Goal: Task Accomplishment & Management: Complete application form

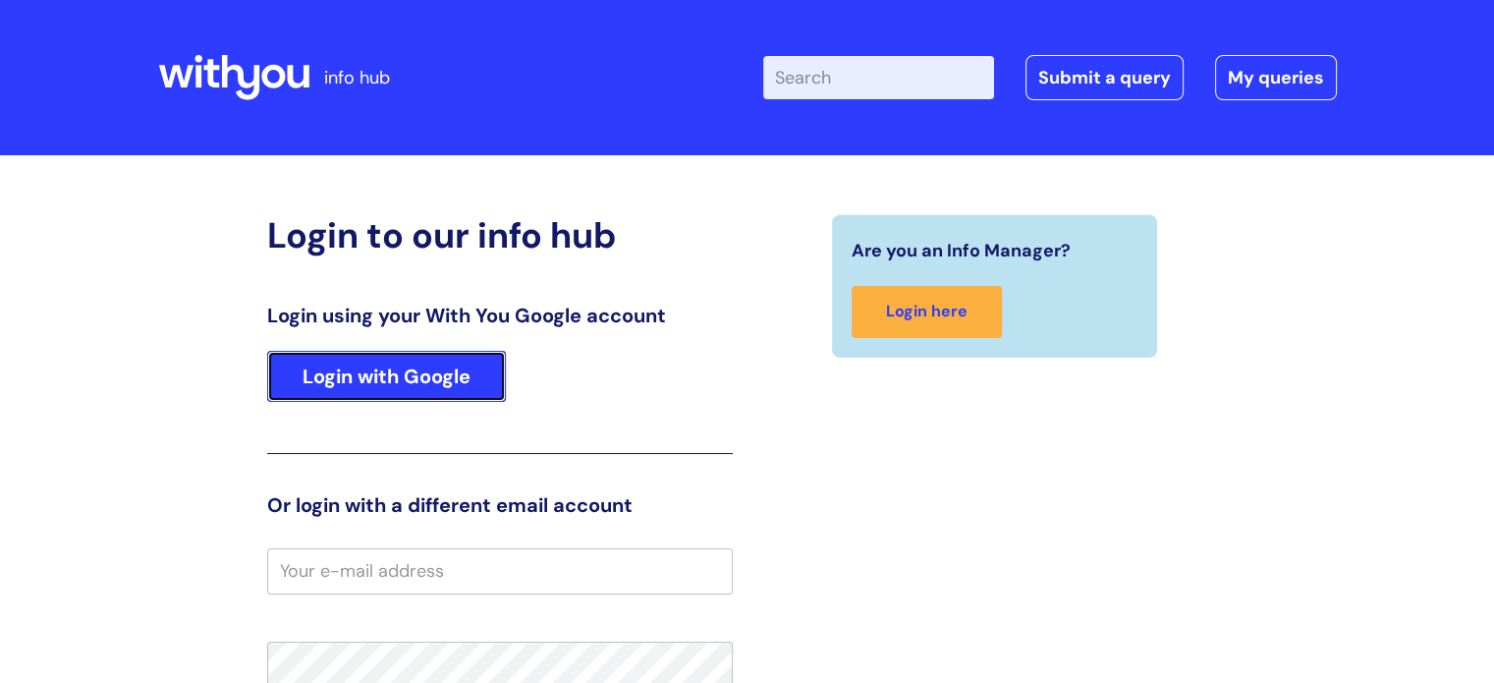
click at [368, 398] on link "Login with Google" at bounding box center [386, 376] width 239 height 51
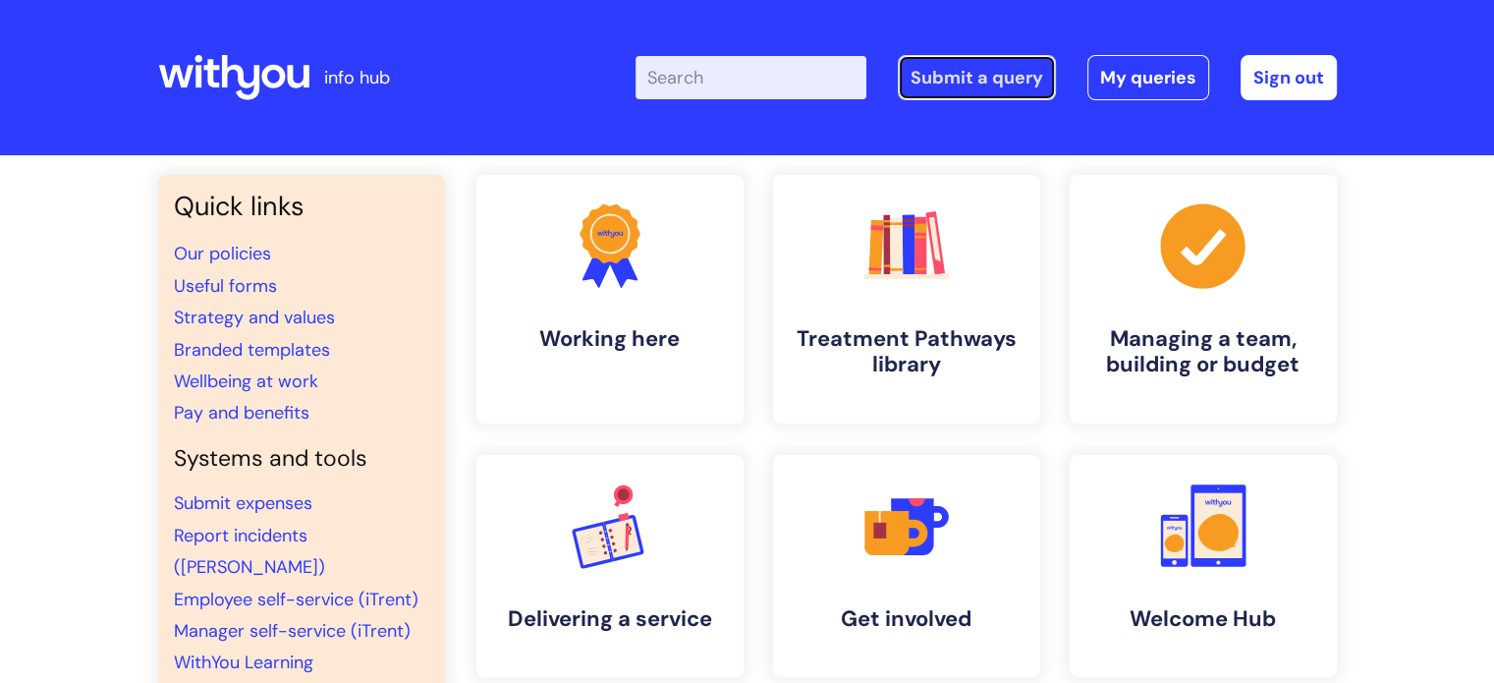
click at [994, 76] on link "Submit a query" at bounding box center [977, 77] width 158 height 45
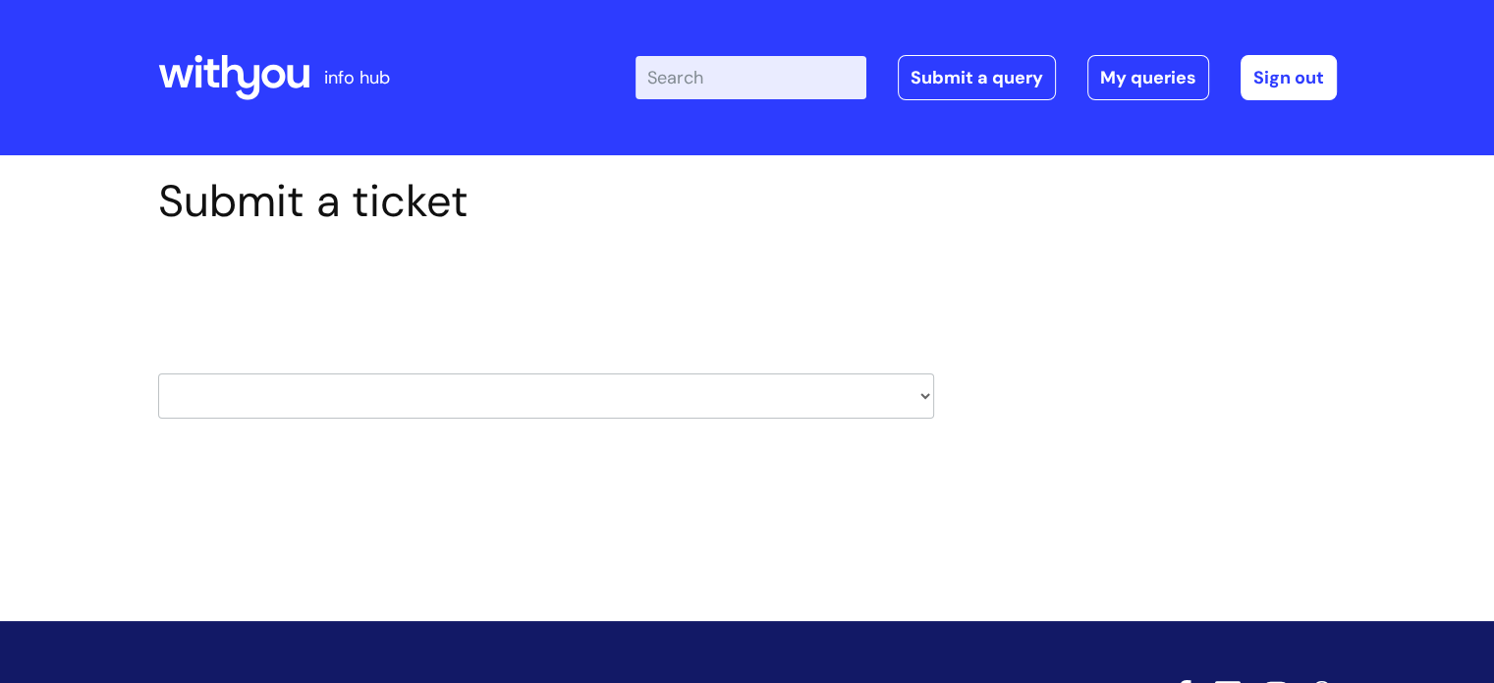
click at [365, 398] on select "HR / People IT and Support Clinical Drug Alerts Finance Accounts Data Support T…" at bounding box center [546, 395] width 776 height 45
select select "it_and_support"
click at [158, 373] on select "HR / People IT and Support Clinical Drug Alerts Finance Accounts Data Support T…" at bounding box center [546, 395] width 776 height 45
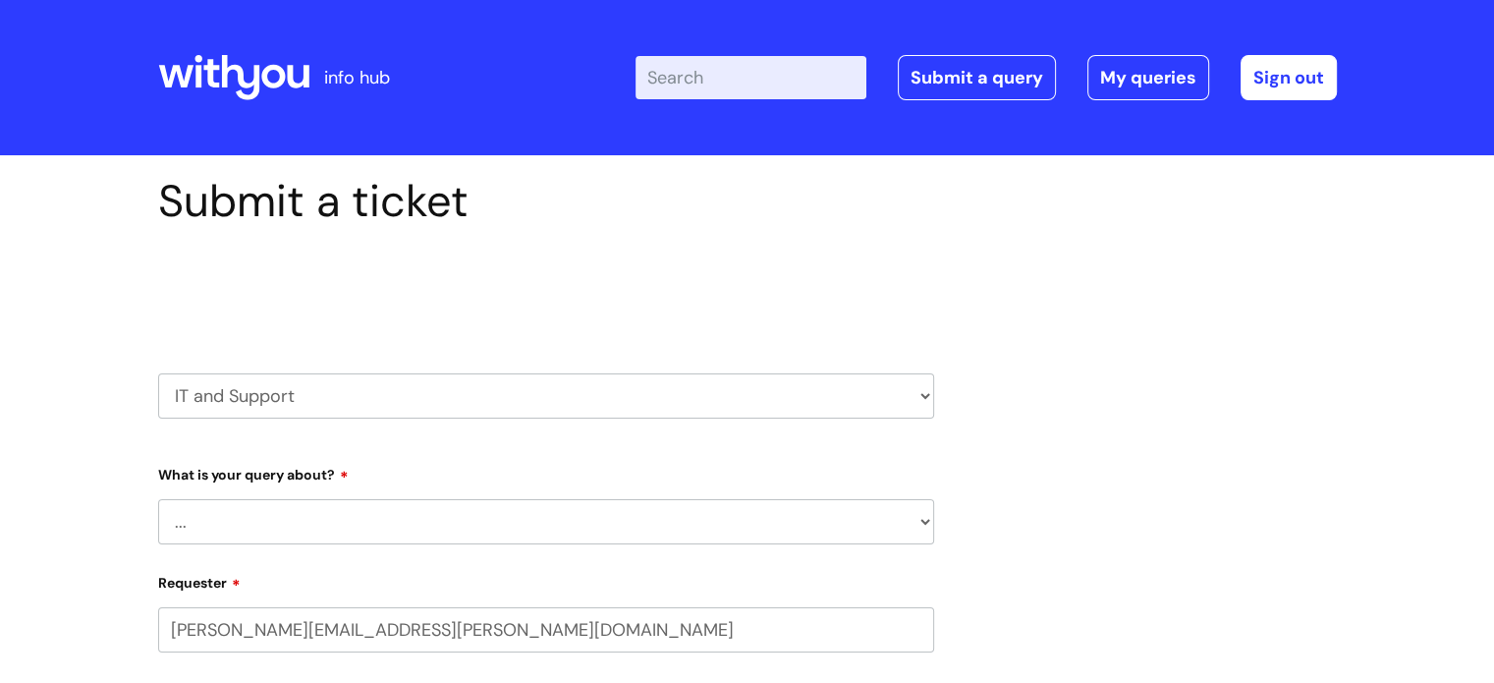
select select "80004286532"
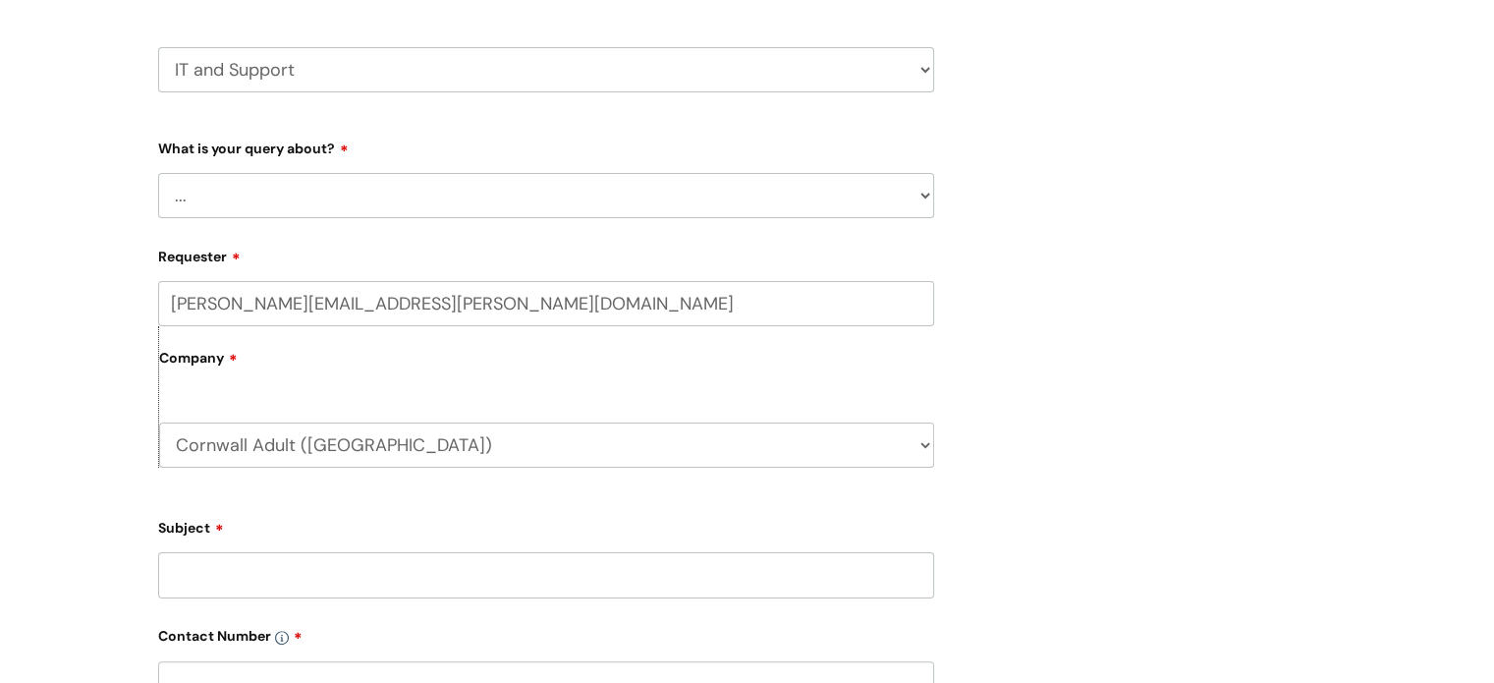
scroll to position [295, 0]
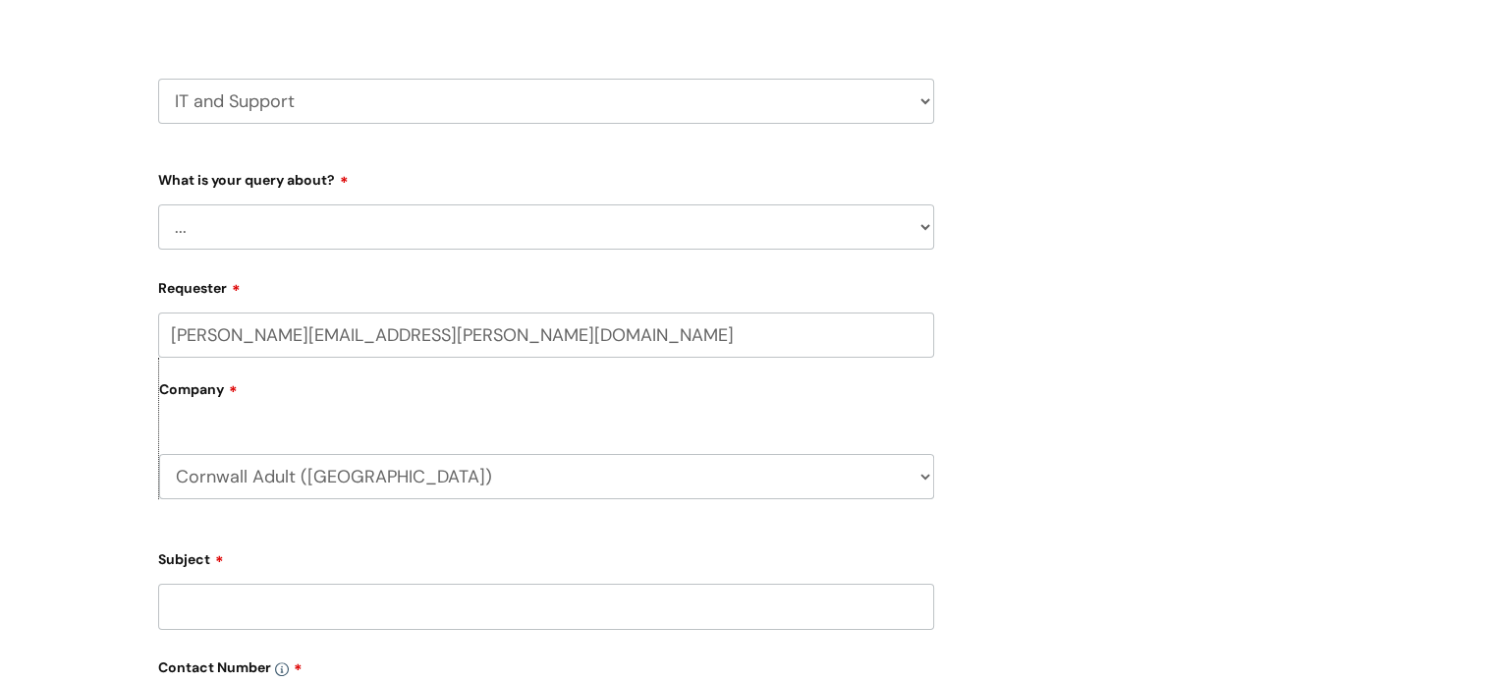
click at [263, 215] on select "... Mobile Phone Reset & MFA Accounts, Starters and Leavers IT Hardware issue I…" at bounding box center [546, 226] width 776 height 45
select select "Something Else"
click at [158, 204] on select "... Mobile Phone Reset & MFA Accounts, Starters and Leavers IT Hardware issue I…" at bounding box center [546, 226] width 776 height 45
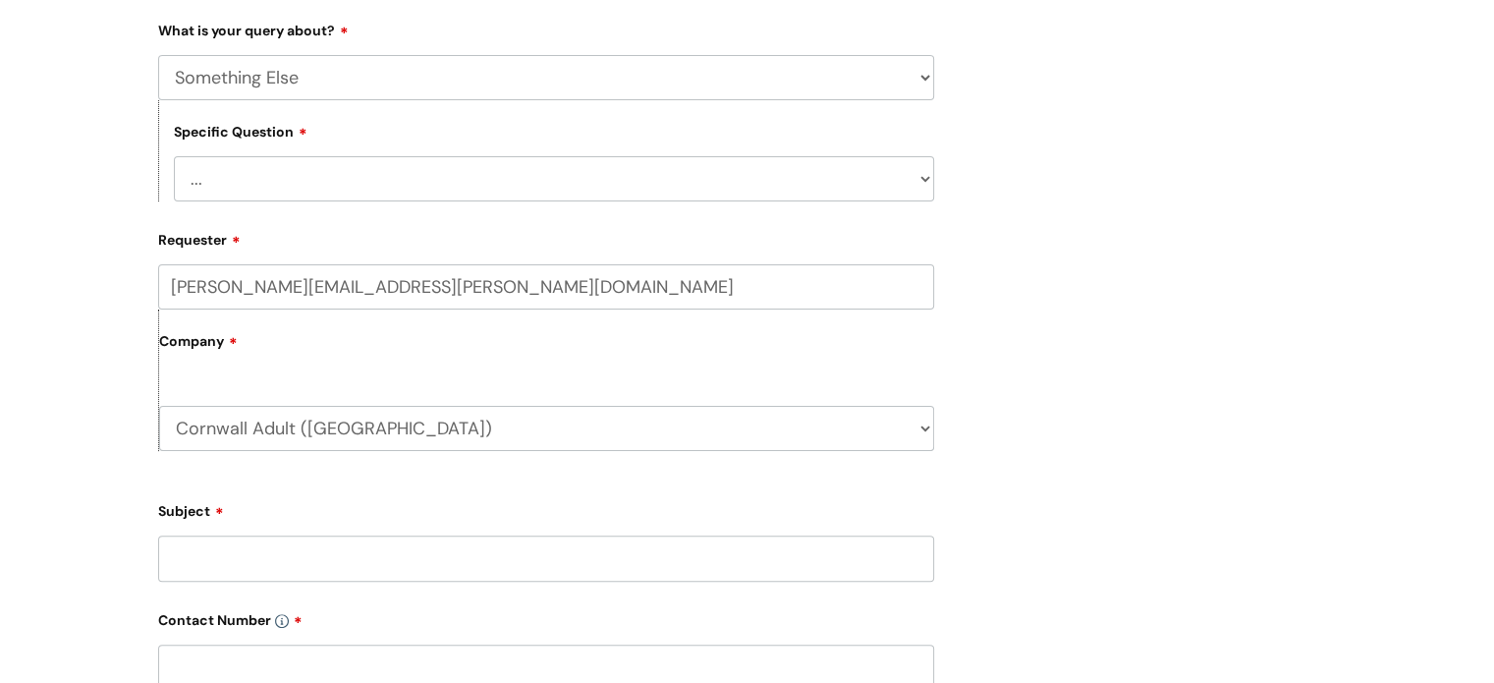
scroll to position [491, 0]
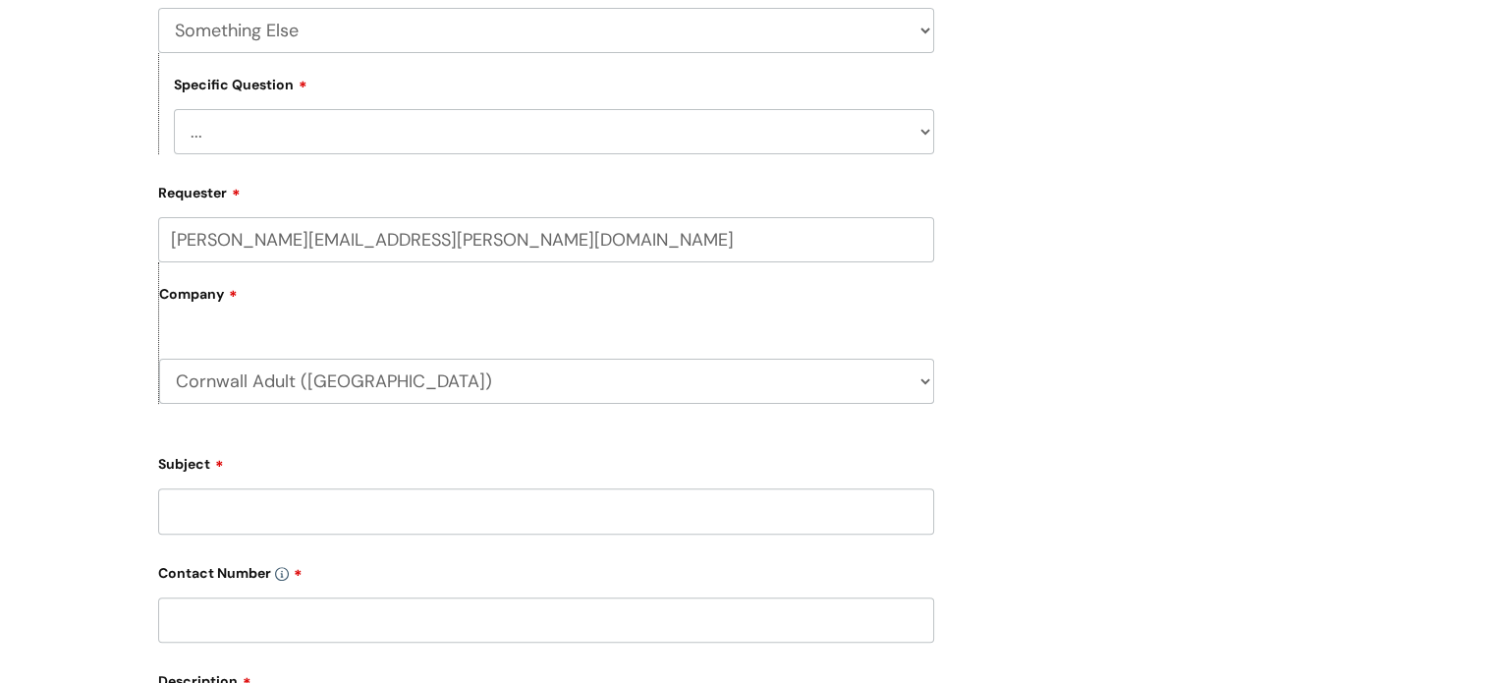
click at [284, 121] on select "... My problem is not listed" at bounding box center [554, 131] width 760 height 45
select select "My problem is not listed"
click at [174, 109] on select "... My problem is not listed" at bounding box center [554, 131] width 760 height 45
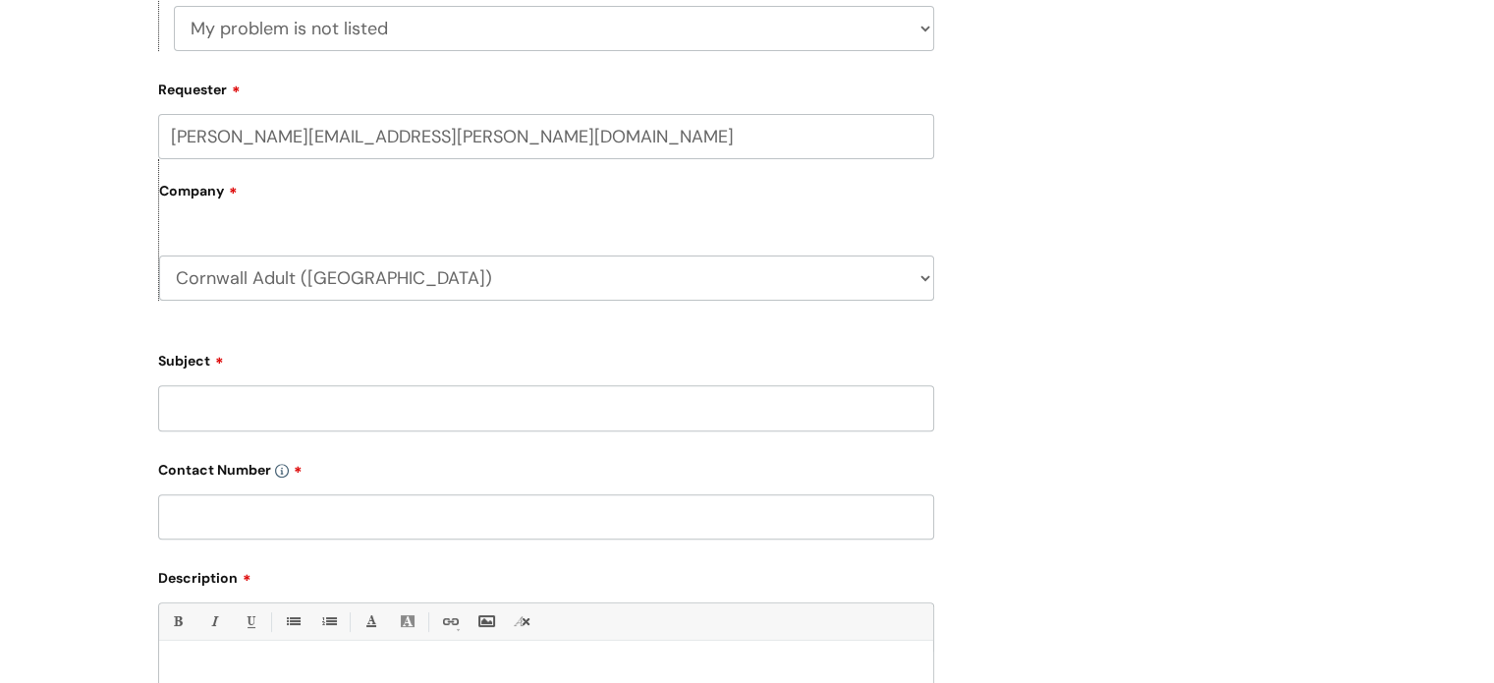
scroll to position [786, 0]
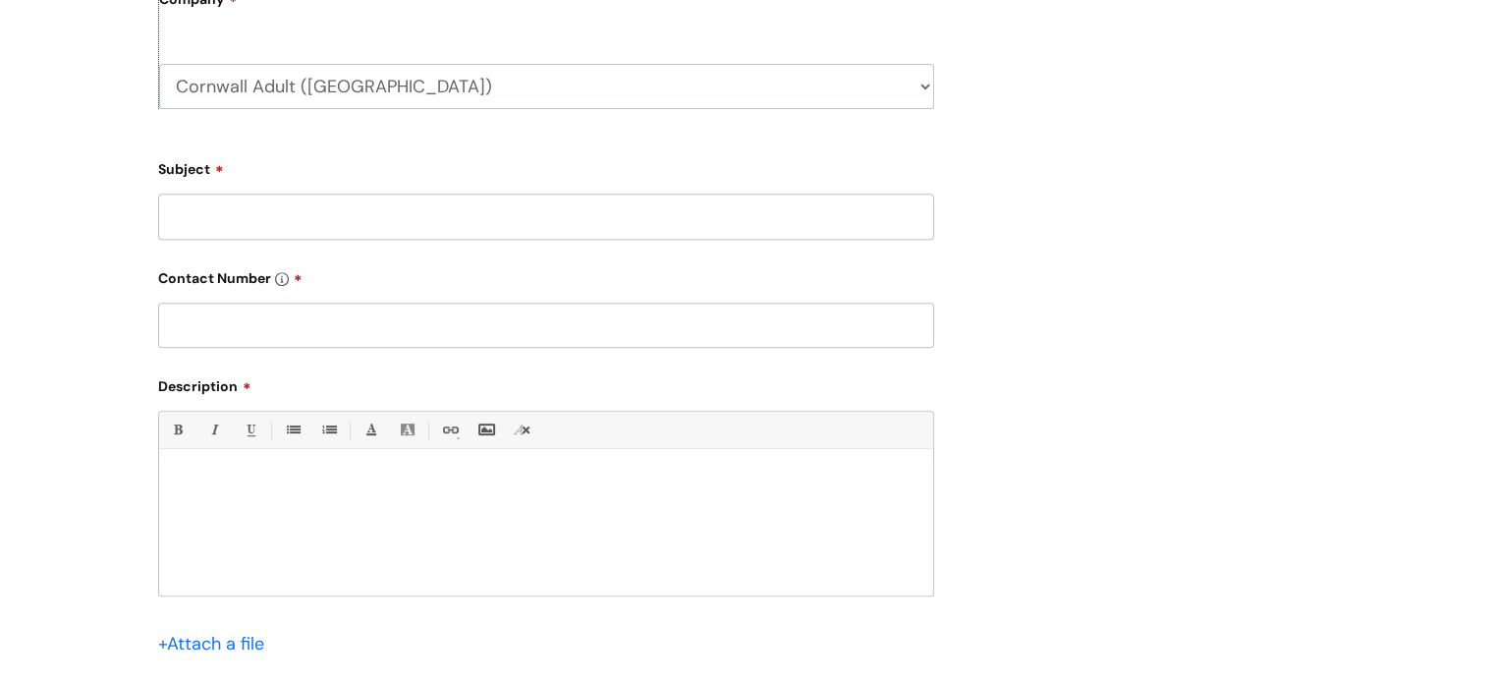
click at [216, 214] on input "Subject" at bounding box center [546, 216] width 776 height 45
type input "Laptop"
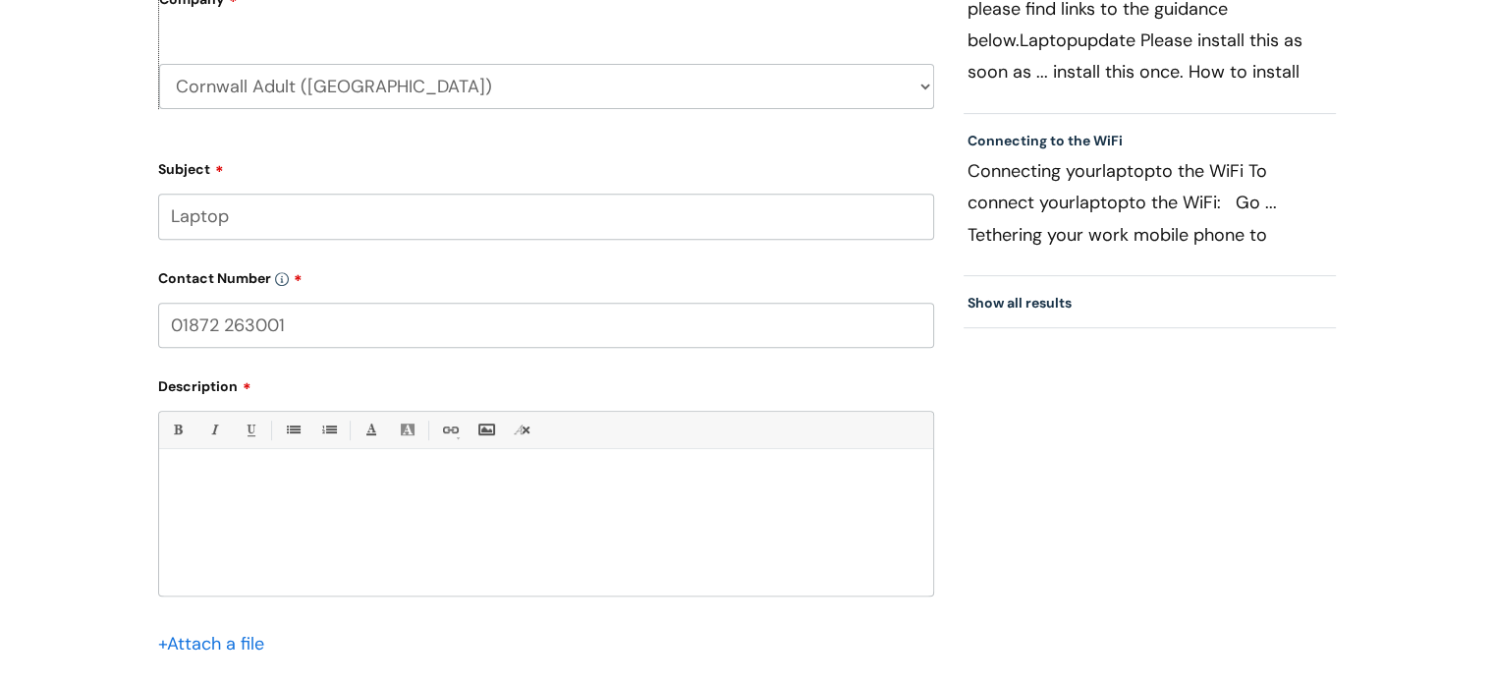
type input "01872 263001"
